Goal: Complete application form: Complete application form

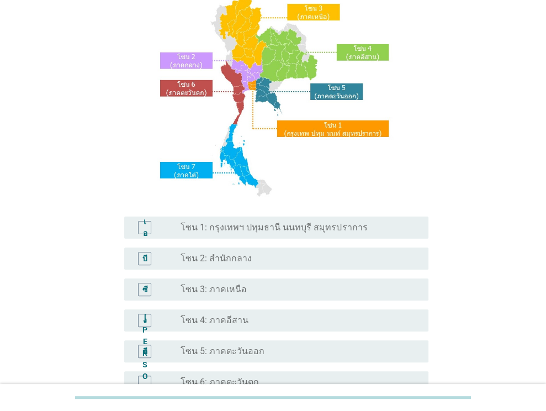
scroll to position [110, 0]
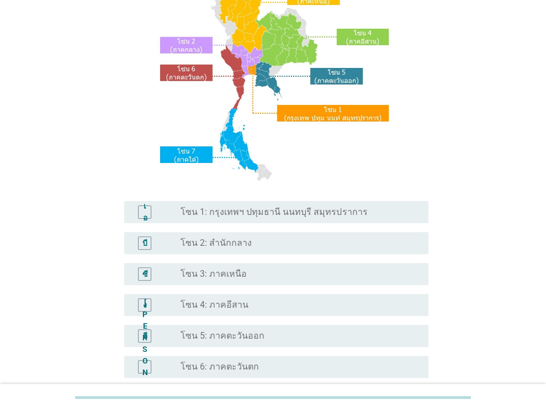
click at [283, 216] on font "โซน 1: กรุงเทพฯ ปทุมธานี นนทบุรี สมุทรปราการ" at bounding box center [273, 211] width 187 height 10
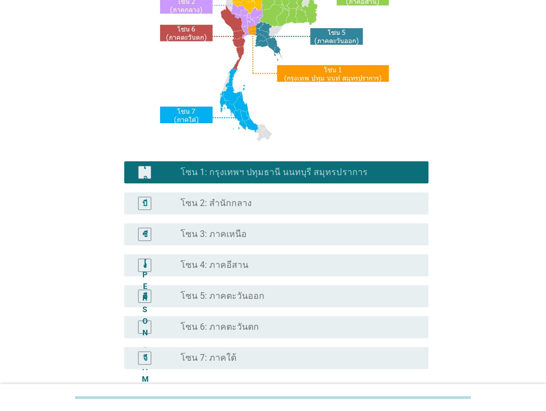
scroll to position [250, 0]
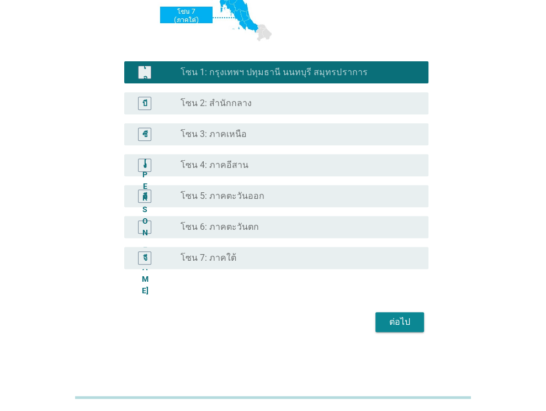
click at [415, 323] on button "ต่อไป" at bounding box center [399, 322] width 49 height 20
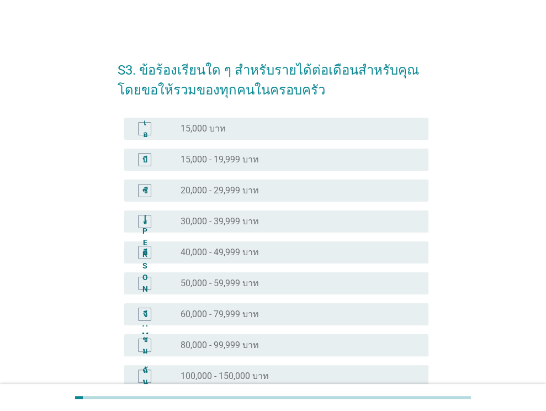
click at [263, 195] on div "ปุ่มวิทยุ[PERSON_NAME]เลือก 20,000 - 29,999 บาท" at bounding box center [295, 190] width 230 height 11
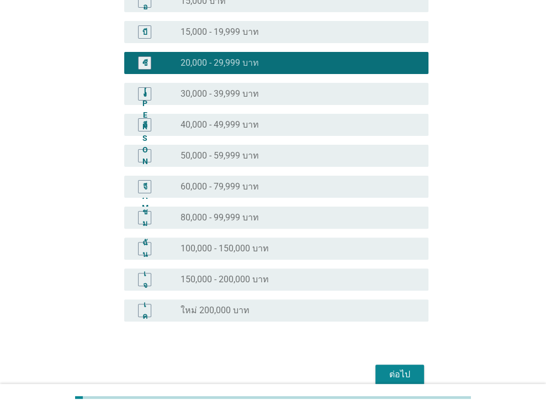
scroll to position [180, 0]
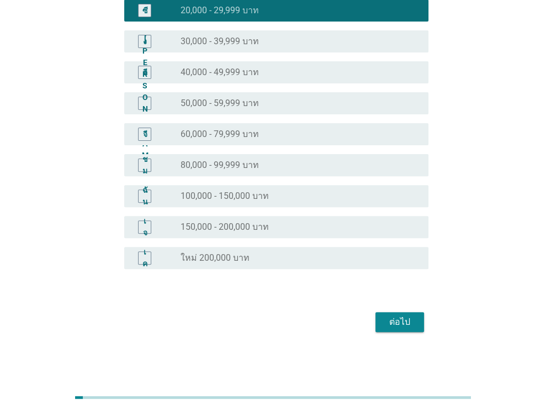
click at [412, 323] on div "ต่อไป" at bounding box center [399, 321] width 31 height 13
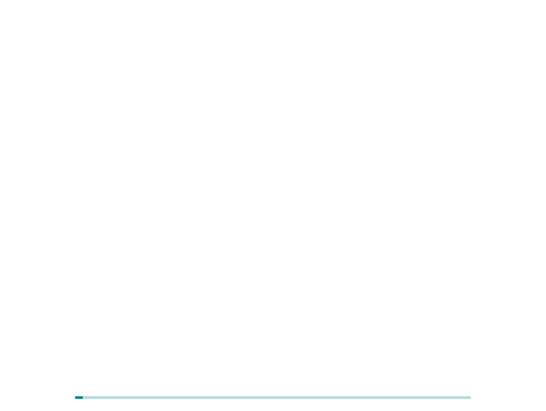
scroll to position [0, 0]
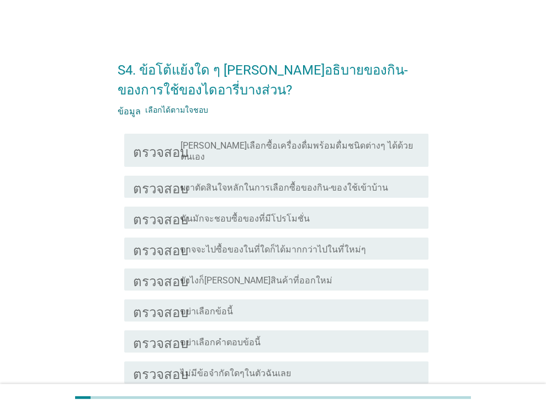
click at [305, 183] on div "ตรวจสอบ โครงร่างกล่องกาเครื่องหมายว่าง ผงาตัดสินใจหลักในการเลือกซื้อของกิน-ของใ…" at bounding box center [276, 187] width 304 height 22
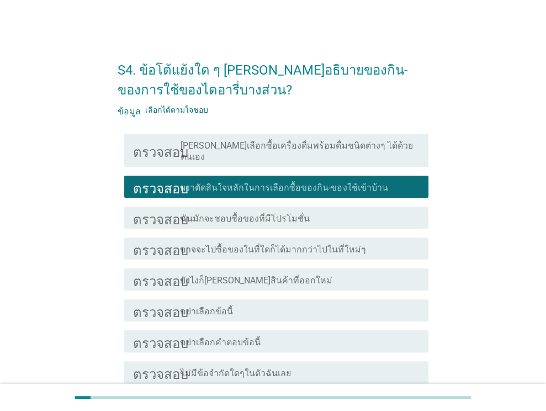
click at [304, 146] on font "[PERSON_NAME]เลือกซื้อเครื่องดื่มพร้อมดื่มชนิดต่างๆ ได้ด้วยตนเอง" at bounding box center [296, 151] width 232 height 22
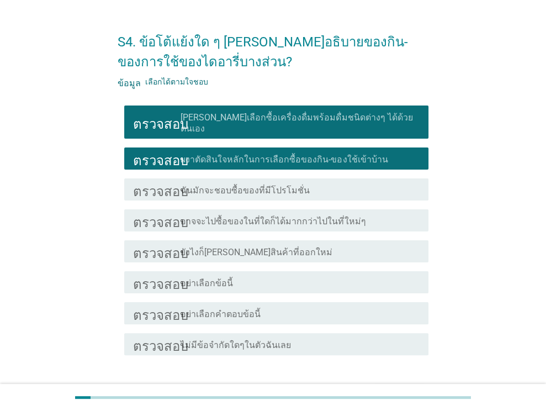
scroll to position [90, 0]
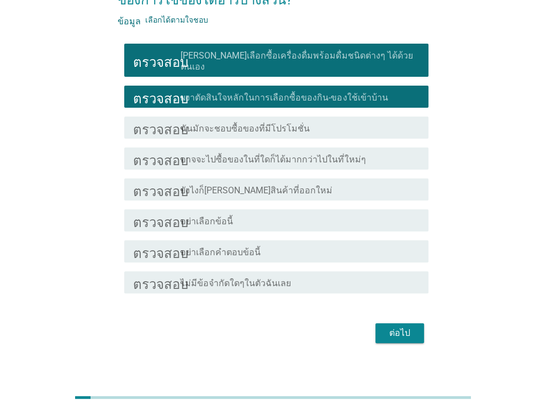
click at [402, 327] on font "ต่อไป" at bounding box center [399, 332] width 21 height 10
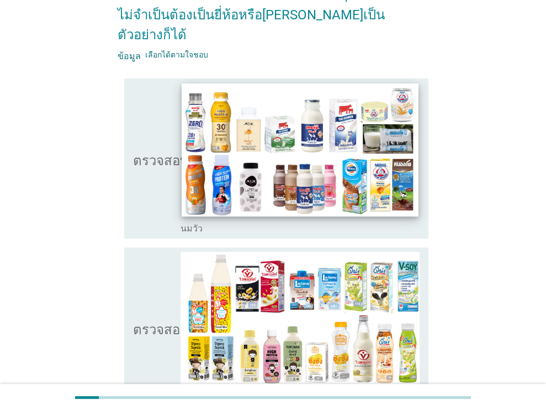
scroll to position [110, 0]
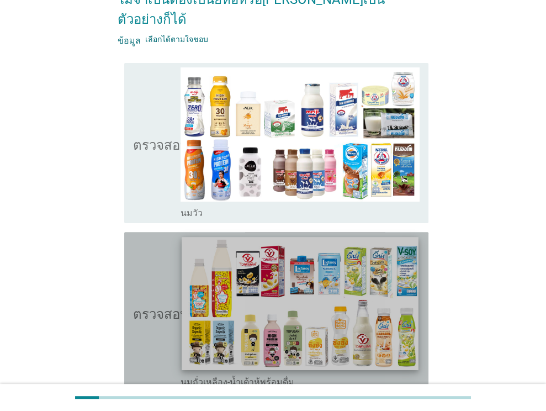
click at [277, 287] on img at bounding box center [300, 303] width 236 height 133
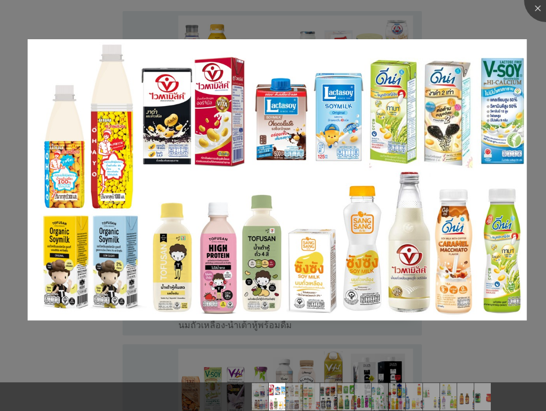
scroll to position [166, 0]
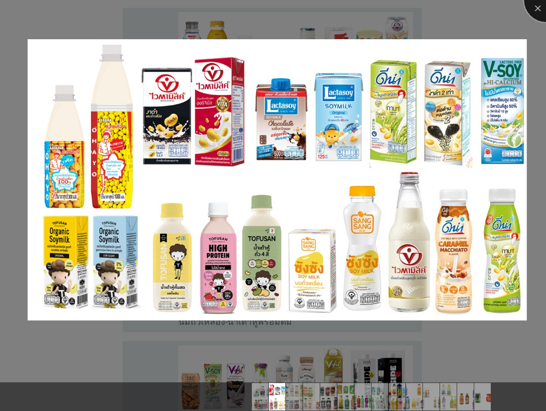
click at [539, 15] on div at bounding box center [546, 0] width 44 height 44
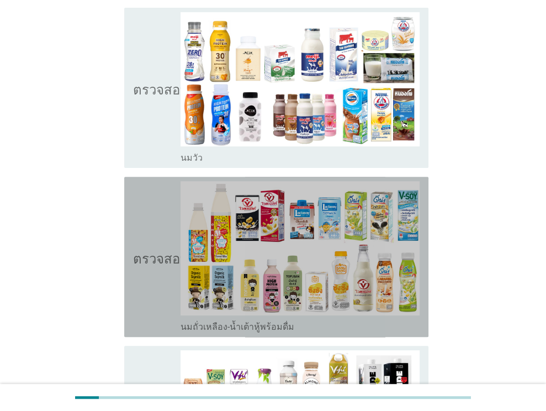
click at [141, 250] on font "ตรวจสอบ" at bounding box center [160, 256] width 55 height 13
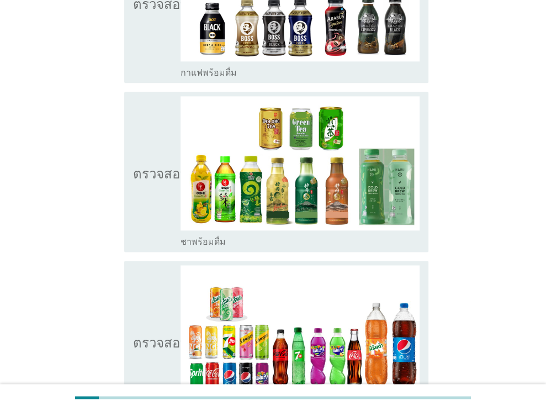
click at [152, 190] on icon "ตรวจสอบ" at bounding box center [160, 171] width 55 height 151
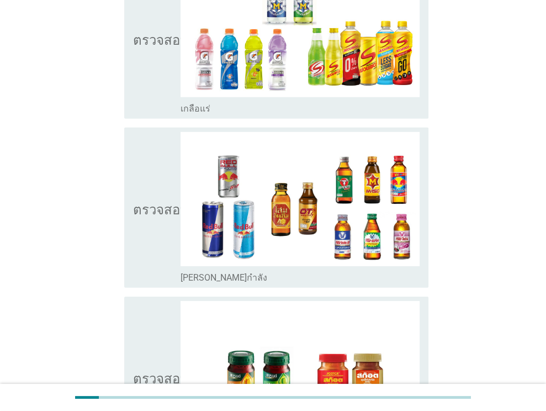
scroll to position [2256, 0]
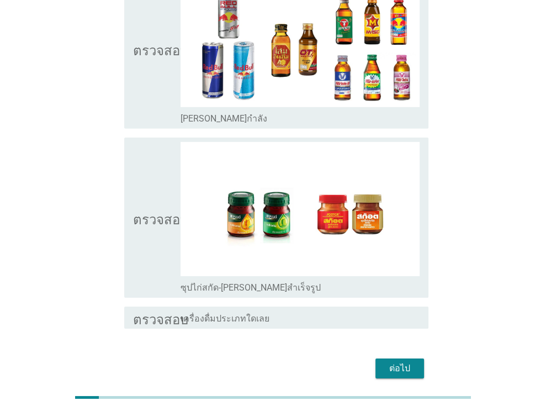
click at [395, 358] on button "ต่อไป" at bounding box center [399, 368] width 49 height 20
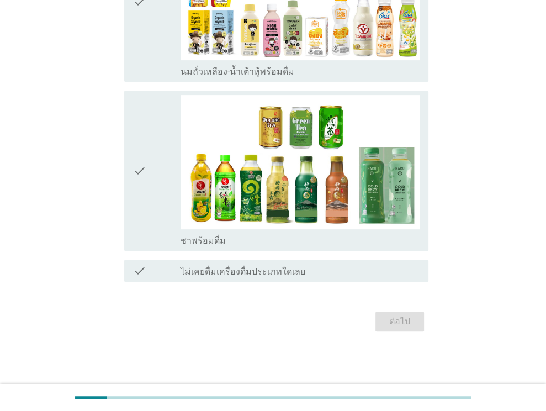
scroll to position [0, 0]
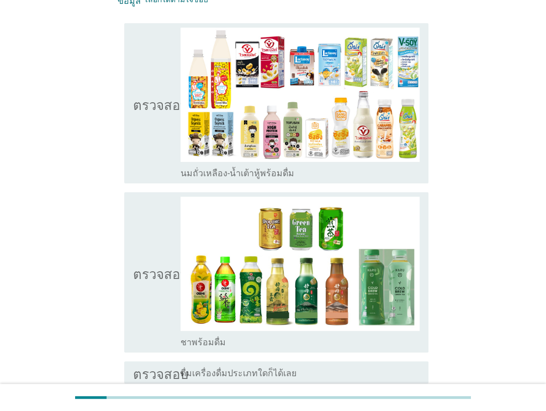
click at [151, 216] on icon "ตรวจสอบ" at bounding box center [160, 271] width 55 height 151
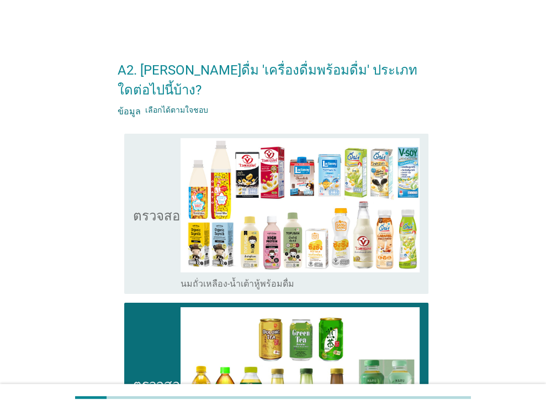
click at [167, 156] on icon "ตรวจสอบ" at bounding box center [160, 213] width 55 height 151
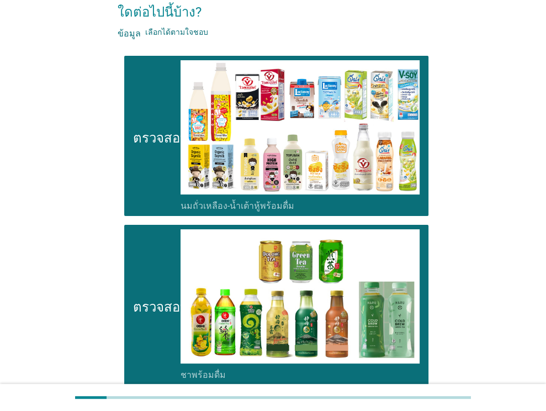
scroll to position [191, 0]
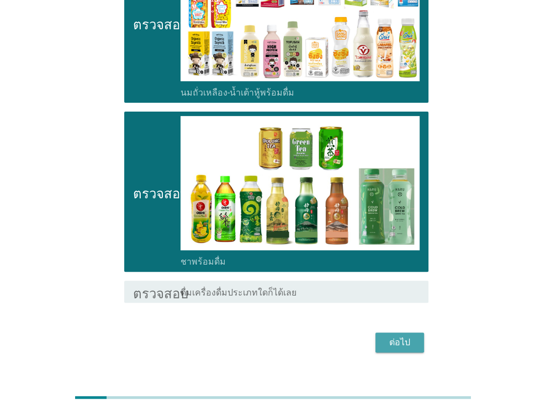
click at [416, 332] on button "ต่อไป" at bounding box center [399, 342] width 49 height 20
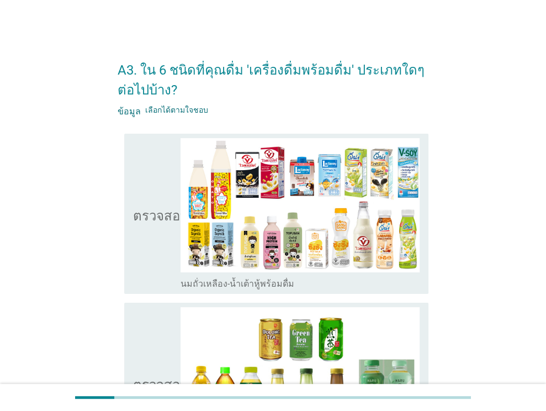
click at [169, 187] on icon "ตรวจสอบ" at bounding box center [160, 213] width 55 height 151
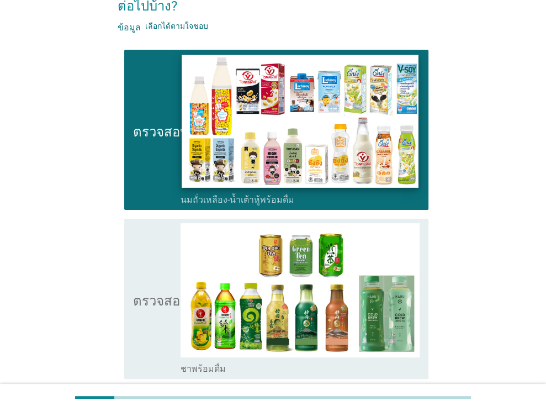
scroll to position [211, 0]
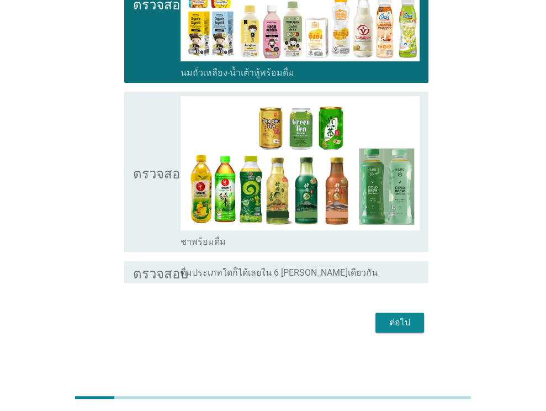
click at [407, 318] on font "ต่อไป" at bounding box center [399, 322] width 21 height 10
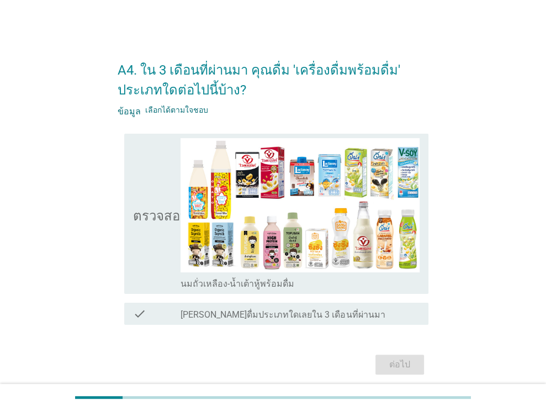
click at [146, 179] on icon "ตรวจสอบ" at bounding box center [160, 213] width 55 height 151
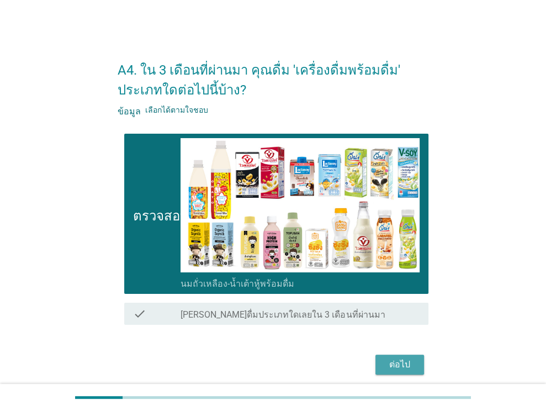
click at [397, 364] on font "ต่อไป" at bounding box center [399, 364] width 21 height 10
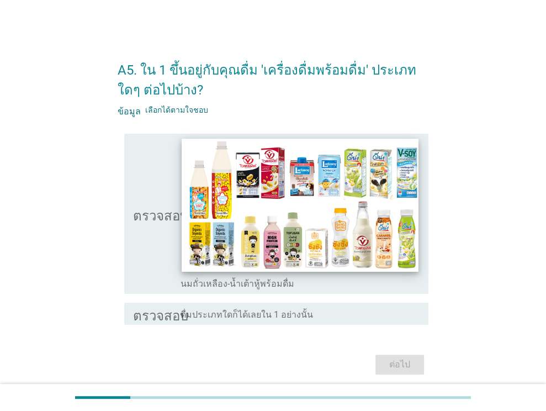
click at [193, 216] on img at bounding box center [300, 205] width 236 height 133
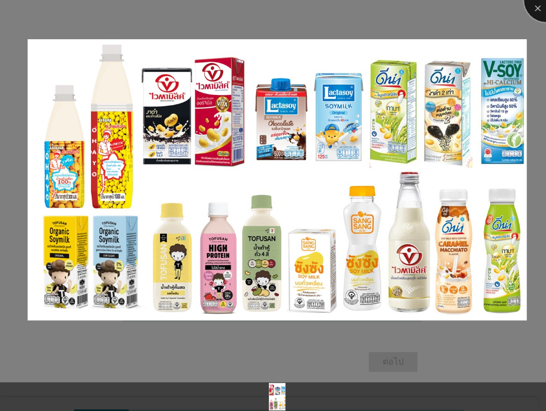
click at [534, 11] on div at bounding box center [546, 0] width 44 height 44
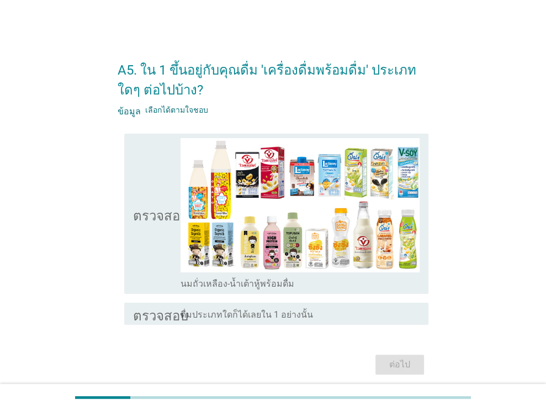
click at [149, 196] on body "A5. ใน 1 ขึ้นอยู่กับคุณดื่ม 'เครื่องดื่มพร้อมดื่ม' ประเภทใดๆ ต่อไปบ้าง? ข้อมูล …" at bounding box center [273, 213] width 546 height 426
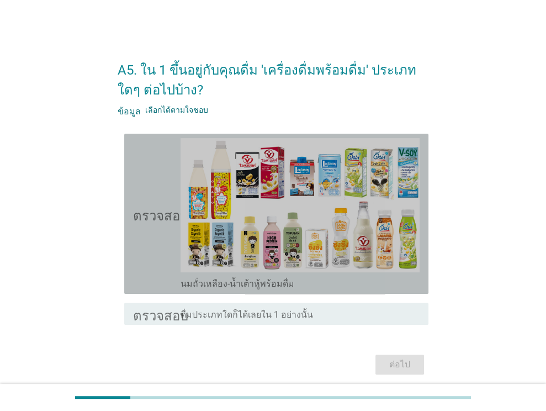
click at [146, 214] on font "ตรวจสอบ" at bounding box center [160, 213] width 55 height 13
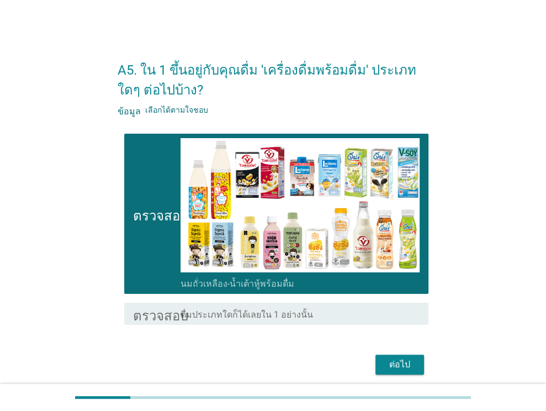
click at [418, 361] on button "ต่อไป" at bounding box center [399, 364] width 49 height 20
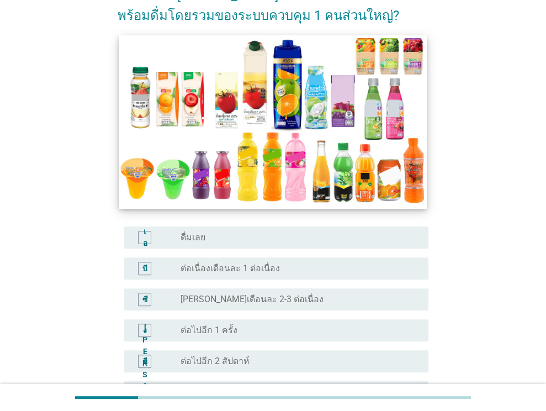
scroll to position [110, 0]
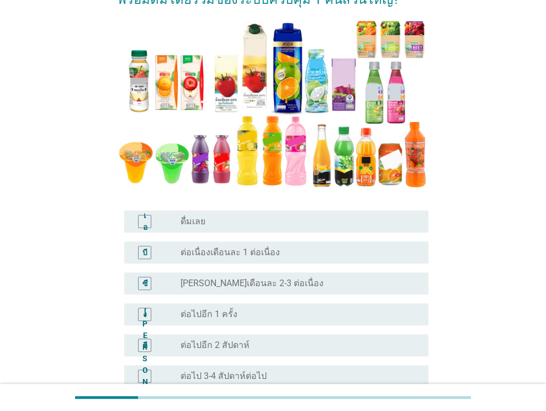
click at [282, 223] on div "ปุ่มวิทยุ[PERSON_NAME]เลือก ดื่มเลย" at bounding box center [295, 221] width 230 height 11
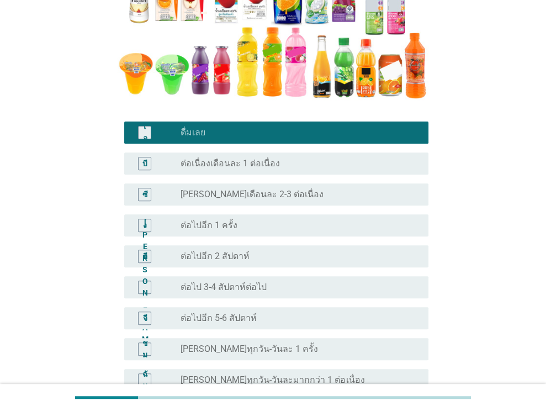
scroll to position [322, 0]
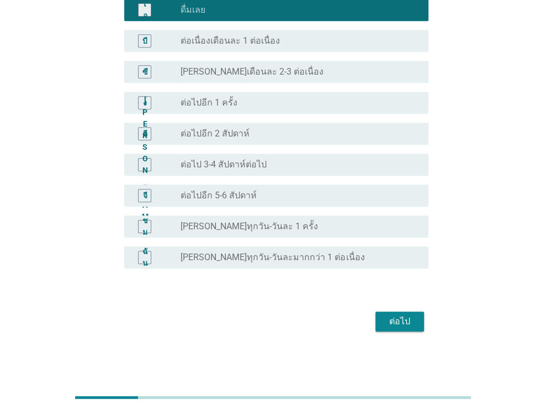
click at [415, 333] on div "ต่อไป" at bounding box center [273, 321] width 311 height 26
click at [415, 323] on button "ต่อไป" at bounding box center [399, 321] width 49 height 20
